Goal: Task Accomplishment & Management: Complete application form

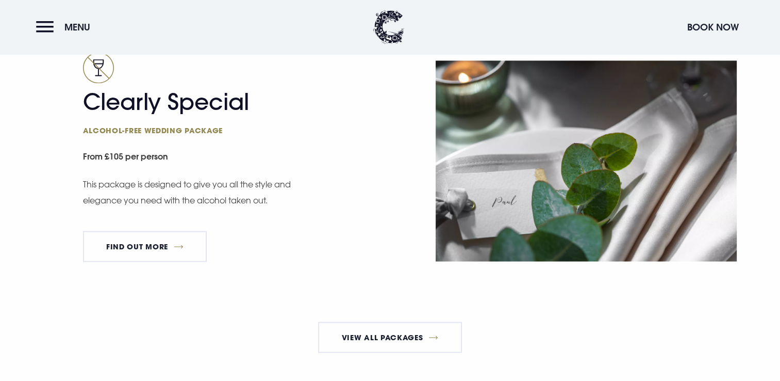
scroll to position [1787, 0]
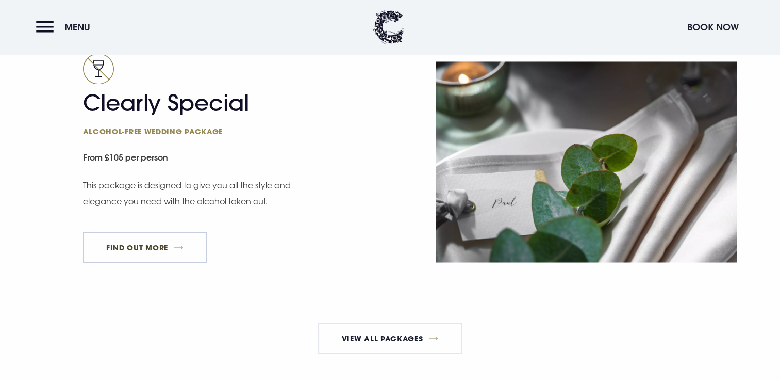
click at [175, 260] on link "FIND OUT MORE" at bounding box center [145, 247] width 124 height 31
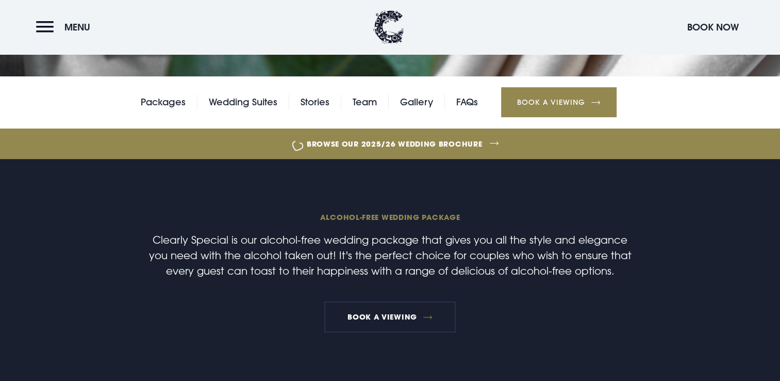
scroll to position [250, 0]
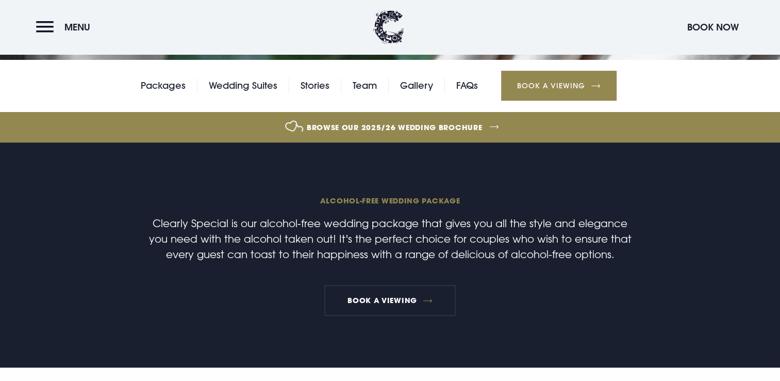
click at [473, 125] on link "Browse our 2025/26 wedding brochure" at bounding box center [395, 127] width 1737 height 39
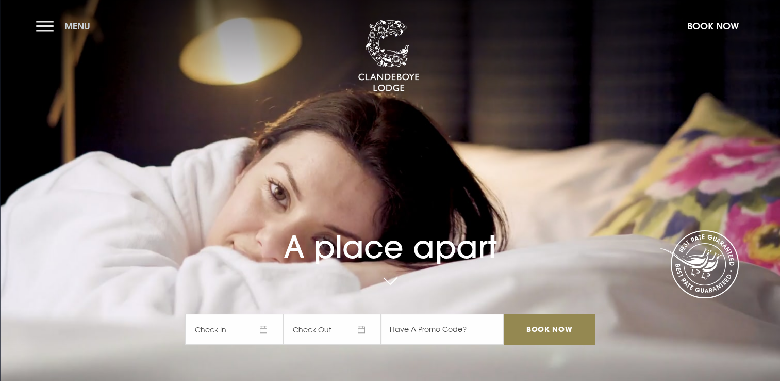
click at [51, 23] on button "Menu" at bounding box center [65, 26] width 59 height 22
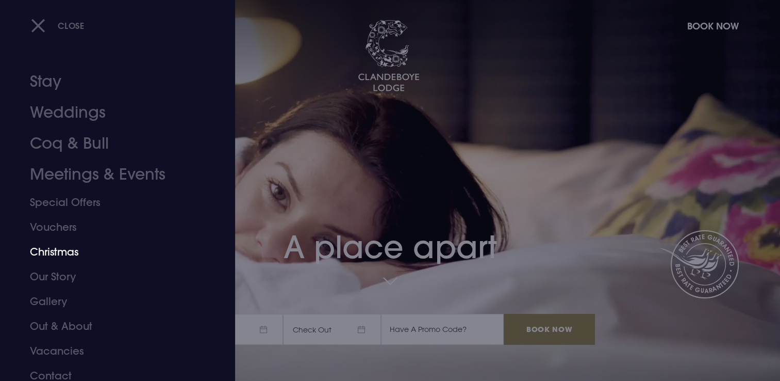
scroll to position [7, 0]
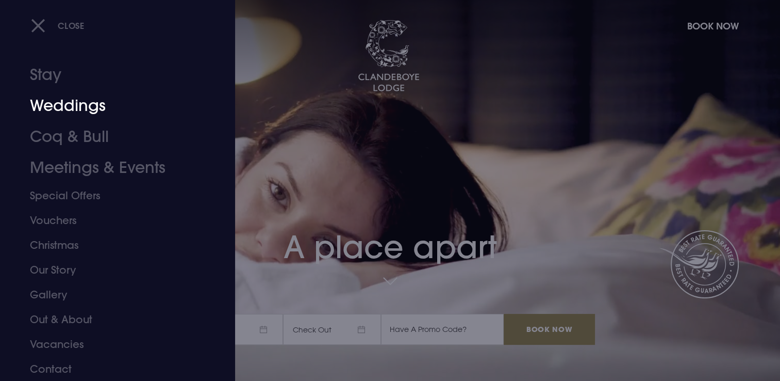
click at [63, 110] on link "Weddings" at bounding box center [111, 105] width 163 height 31
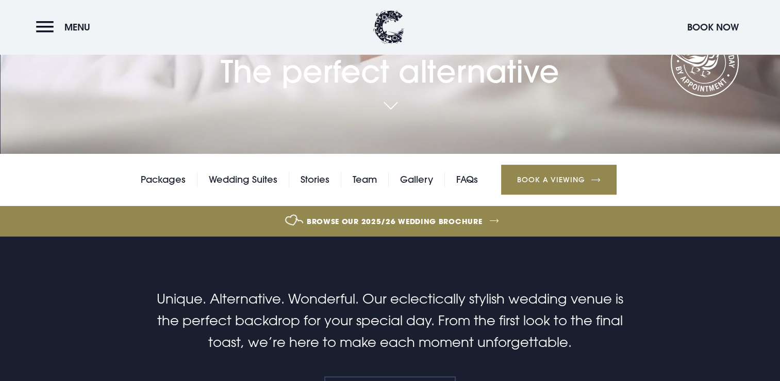
scroll to position [226, 0]
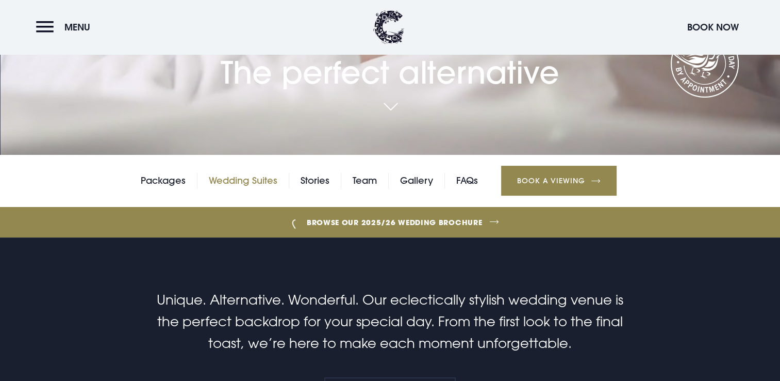
click at [234, 187] on link "Wedding Suites" at bounding box center [243, 180] width 69 height 15
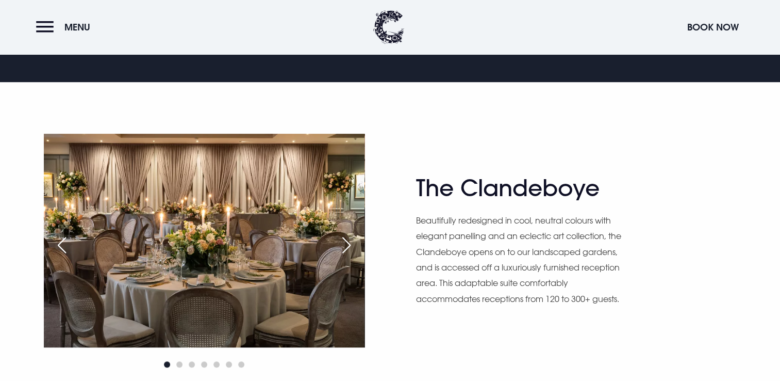
scroll to position [580, 0]
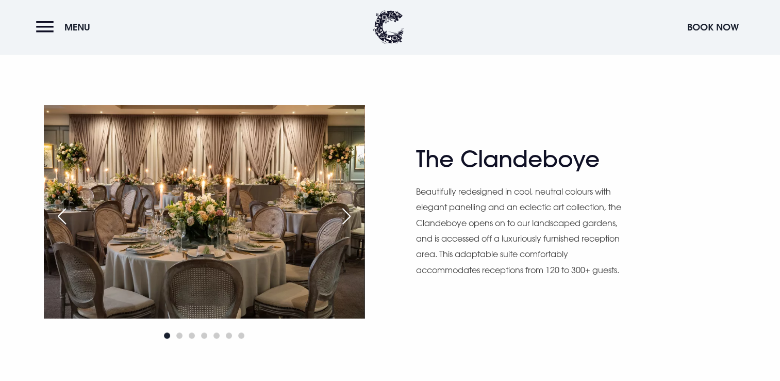
click at [352, 215] on div "Next slide" at bounding box center [347, 216] width 26 height 23
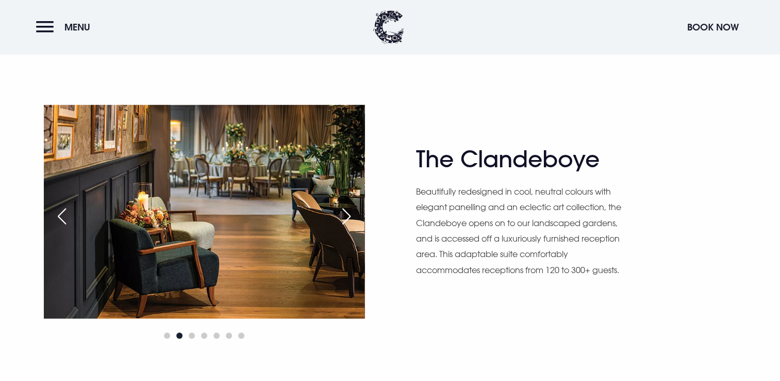
click at [352, 215] on div "Next slide" at bounding box center [347, 216] width 26 height 23
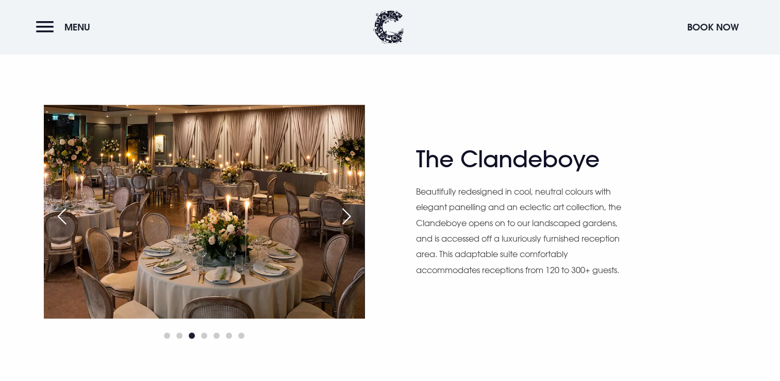
click at [352, 215] on div "Next slide" at bounding box center [347, 216] width 26 height 23
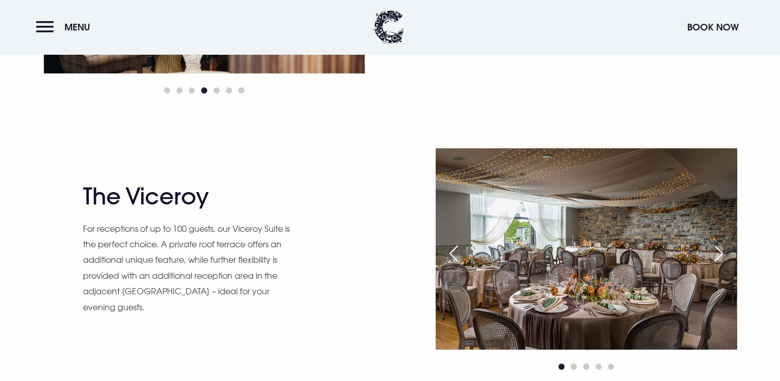
scroll to position [858, 0]
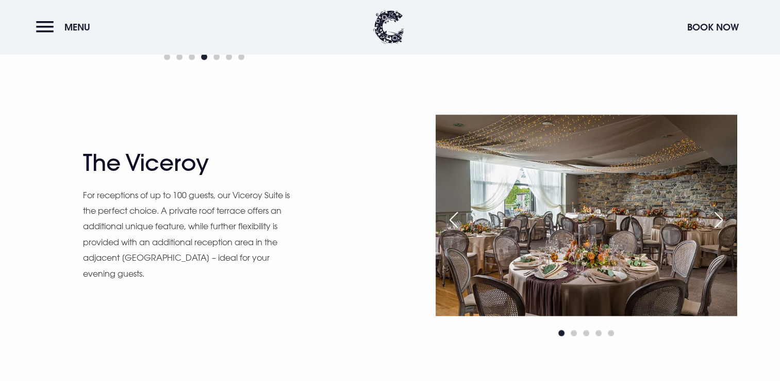
click at [717, 217] on div "Next slide" at bounding box center [719, 219] width 26 height 23
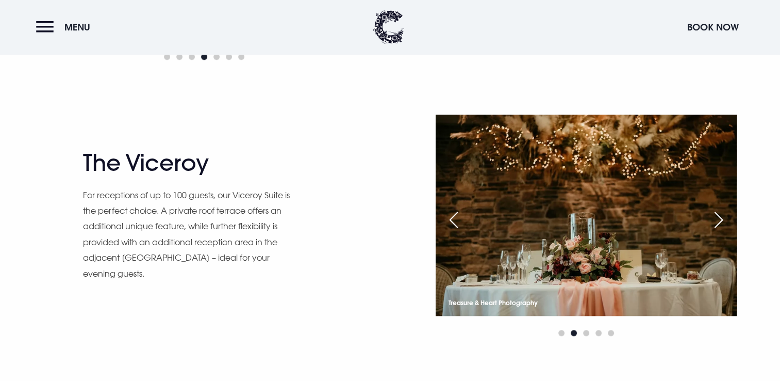
click at [717, 217] on div "Next slide" at bounding box center [719, 219] width 26 height 23
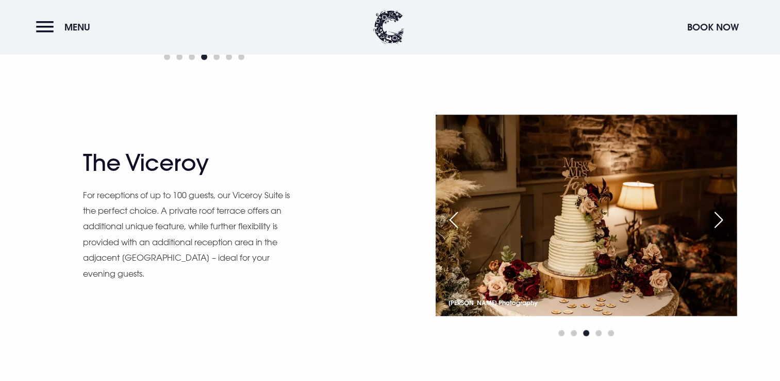
click at [717, 217] on div "Next slide" at bounding box center [719, 219] width 26 height 23
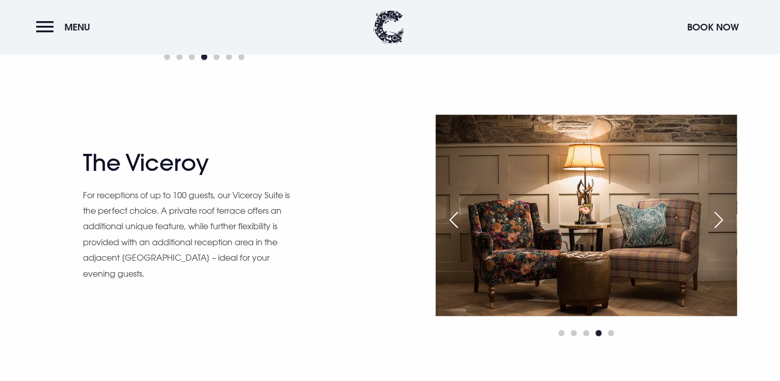
click at [717, 217] on div "Next slide" at bounding box center [719, 219] width 26 height 23
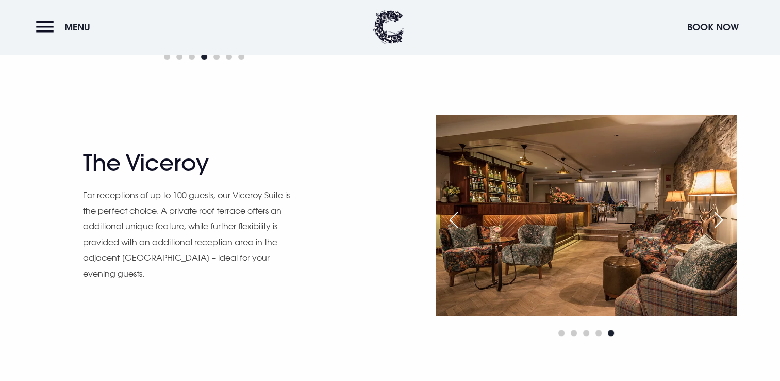
click at [717, 217] on div "Next slide" at bounding box center [719, 219] width 26 height 23
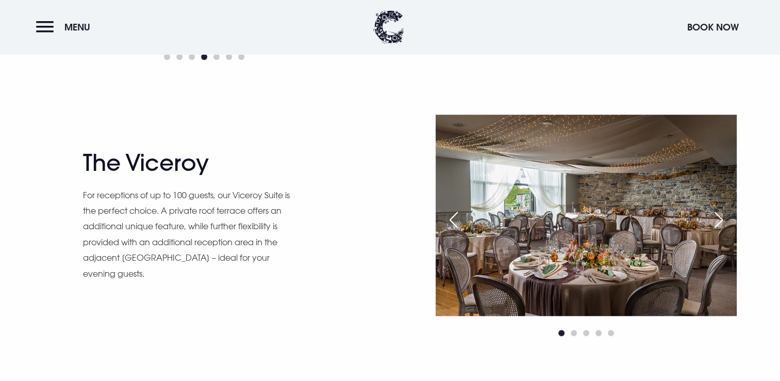
click at [717, 217] on div "Next slide" at bounding box center [719, 219] width 26 height 23
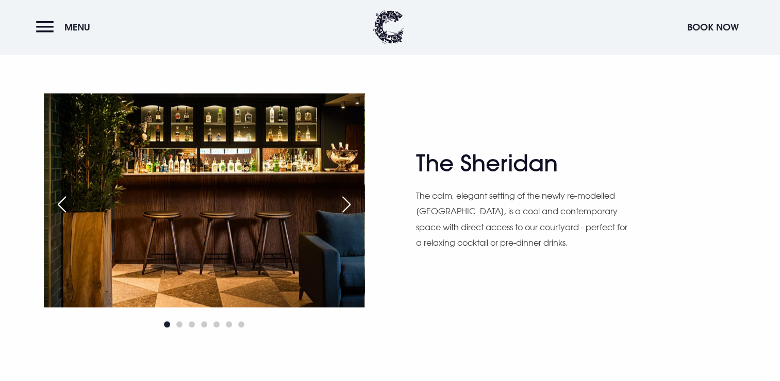
scroll to position [1157, 0]
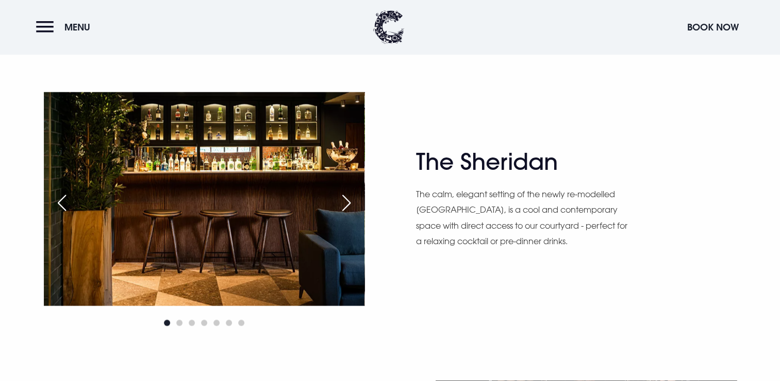
click at [357, 202] on div "Next slide" at bounding box center [347, 202] width 26 height 23
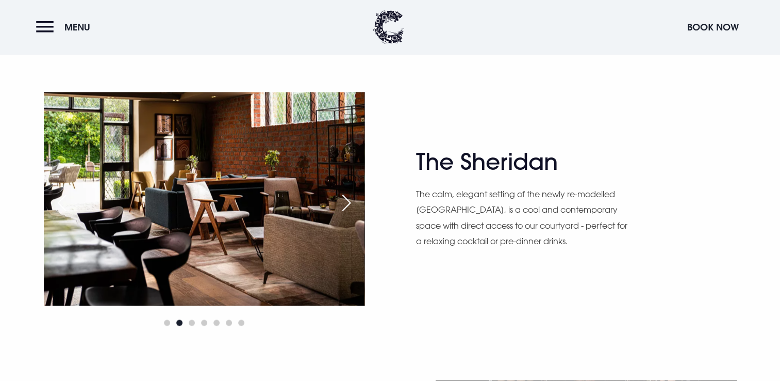
click at [357, 202] on div "Next slide" at bounding box center [347, 202] width 26 height 23
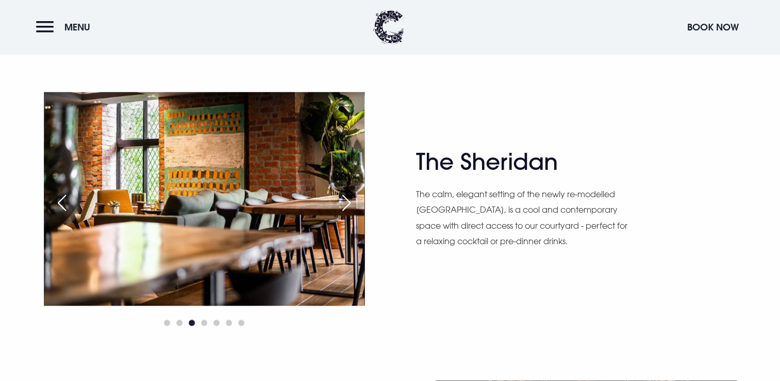
click at [357, 202] on div "Next slide" at bounding box center [347, 202] width 26 height 23
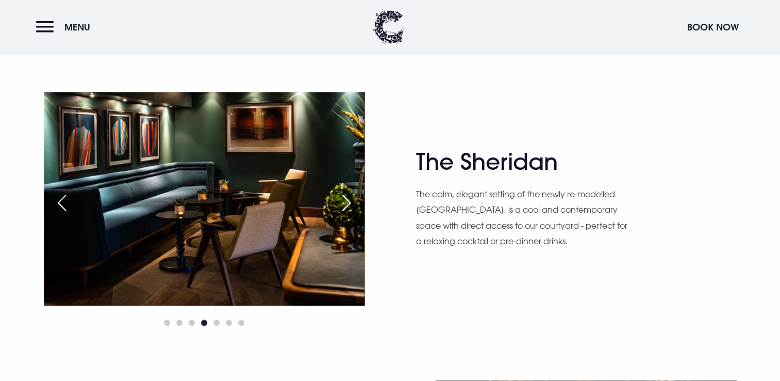
click at [357, 202] on div "Next slide" at bounding box center [347, 202] width 26 height 23
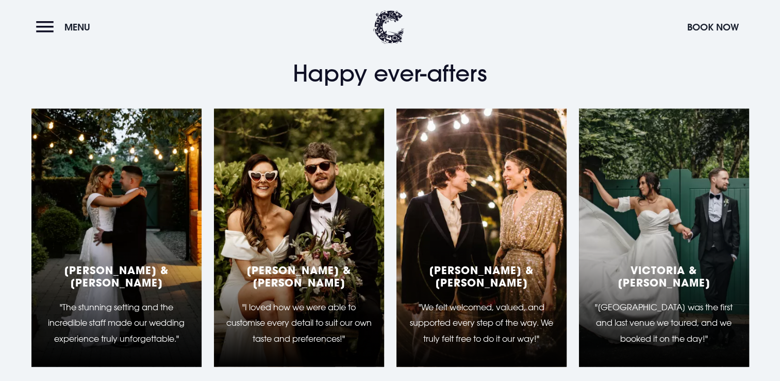
scroll to position [1823, 0]
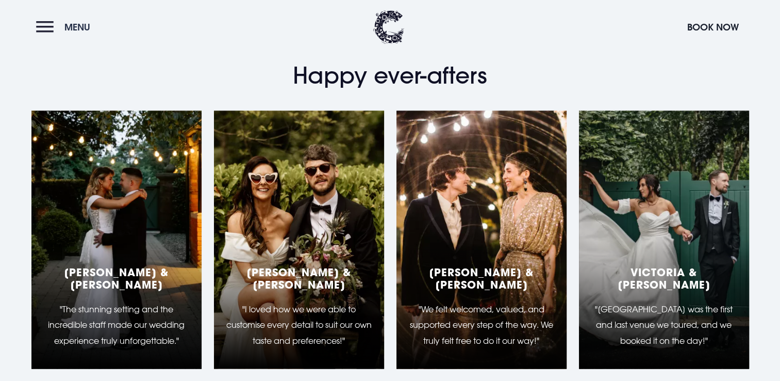
click at [71, 30] on span "Menu" at bounding box center [77, 27] width 26 height 12
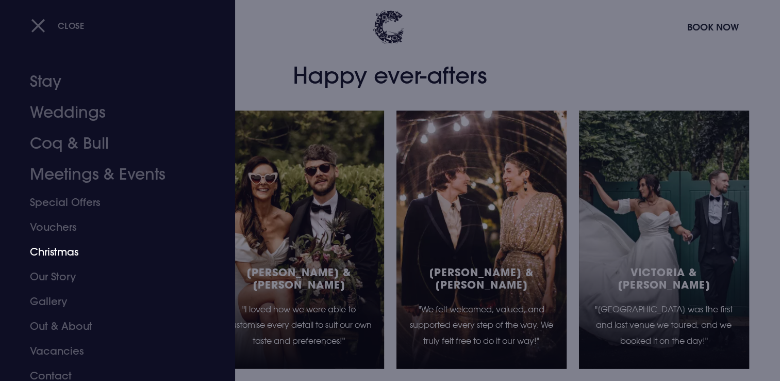
scroll to position [7, 0]
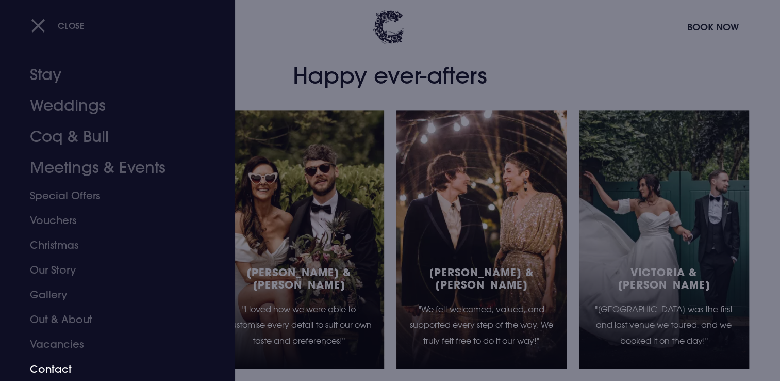
click at [43, 360] on link "Contact" at bounding box center [111, 368] width 163 height 25
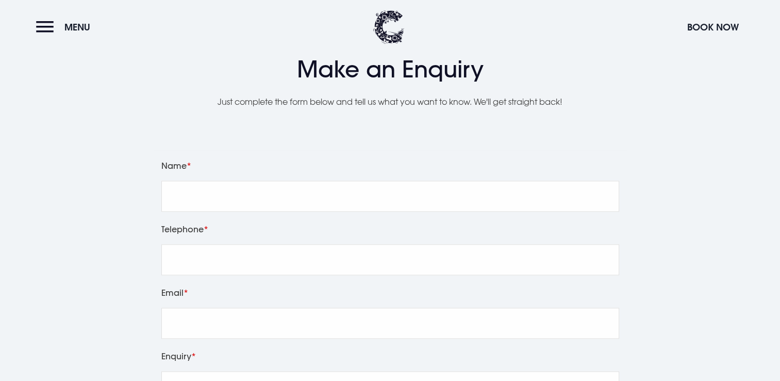
scroll to position [1160, 0]
click at [388, 220] on div "Name" at bounding box center [390, 190] width 465 height 63
click at [357, 201] on input "Name" at bounding box center [390, 196] width 458 height 31
type input "Matthew Geoff Murray"
type input "07914697648"
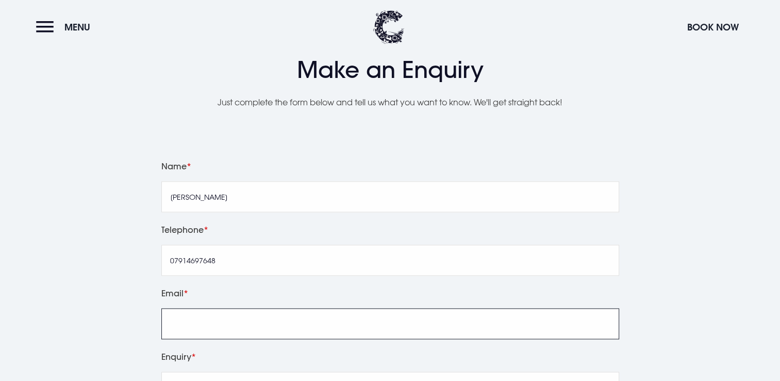
type input "mattmurray02@outlook.com"
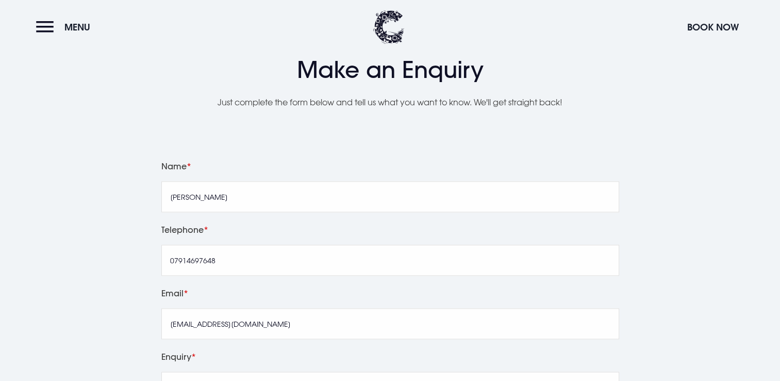
click at [109, 188] on div "Leave this field blank Name Matthew Geoff Murray Telephone 07914697648 Email ma…" at bounding box center [390, 356] width 730 height 411
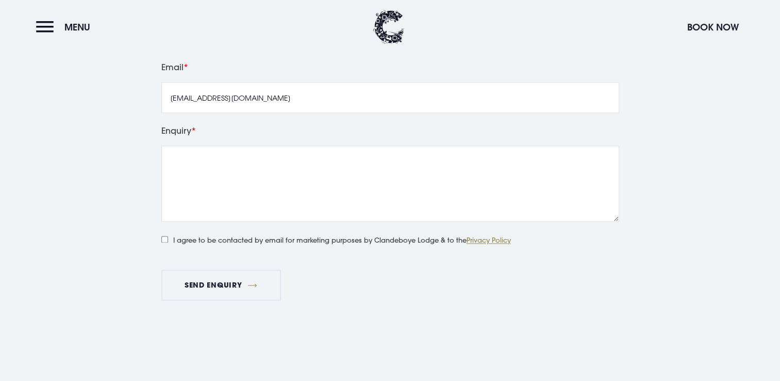
scroll to position [1387, 0]
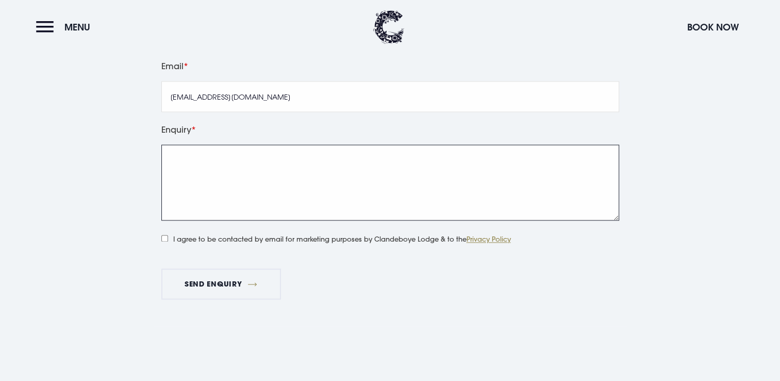
click at [199, 163] on textarea "Enquiry" at bounding box center [390, 182] width 458 height 76
type textarea "I"
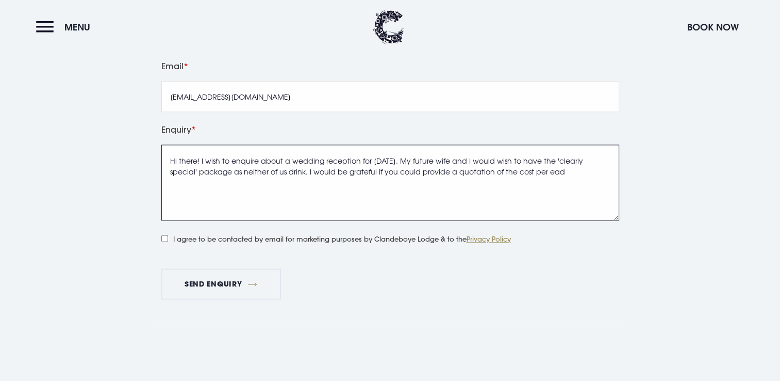
click at [427, 163] on textarea "Hi there! I wish to enquire about a wedding reception for September 2027. My fu…" at bounding box center [390, 182] width 458 height 76
click at [378, 188] on textarea "Hi there! I wish to enquire about a wedding reception for September 2027 for ap…" at bounding box center [390, 182] width 458 height 76
click at [426, 182] on textarea "Hi there! I wish to enquire about a wedding reception for September 2027 for ap…" at bounding box center [390, 182] width 458 height 76
click at [523, 185] on textarea "Hi there! I wish to enquire about a wedding reception for September 2027 for ap…" at bounding box center [390, 182] width 458 height 76
type textarea "Hi there! I wish to enquire about a wedding reception for September 2027 for ap…"
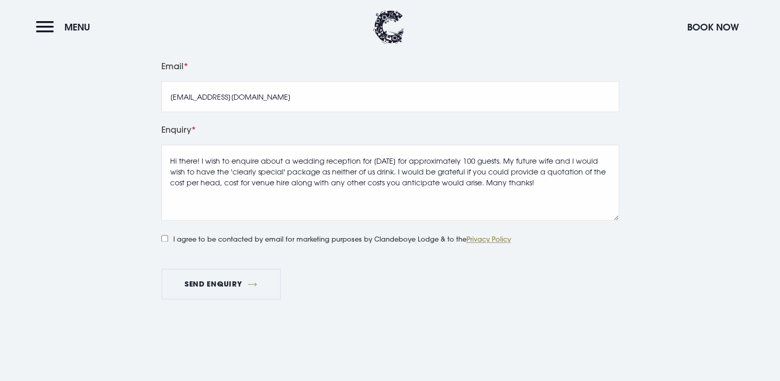
click at [165, 237] on input "I agree to be contacted by email for marketing purposes by Clandeboye Lodge & t…" at bounding box center [164, 238] width 7 height 7
checkbox input "true"
click at [219, 277] on button "Send Enquiry" at bounding box center [221, 283] width 120 height 31
